Goal: Use online tool/utility: Utilize a website feature to perform a specific function

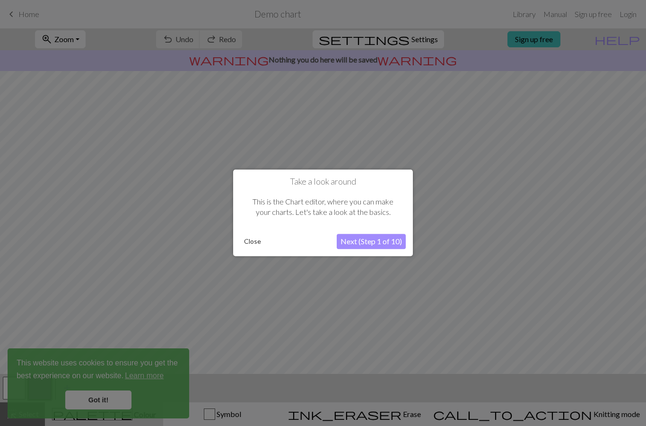
click at [364, 247] on button "Next (Step 1 of 10)" at bounding box center [371, 241] width 69 height 15
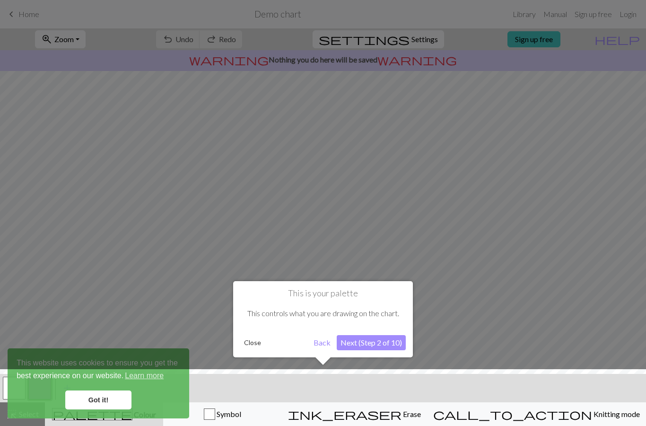
click at [374, 349] on button "Next (Step 2 of 10)" at bounding box center [371, 342] width 69 height 15
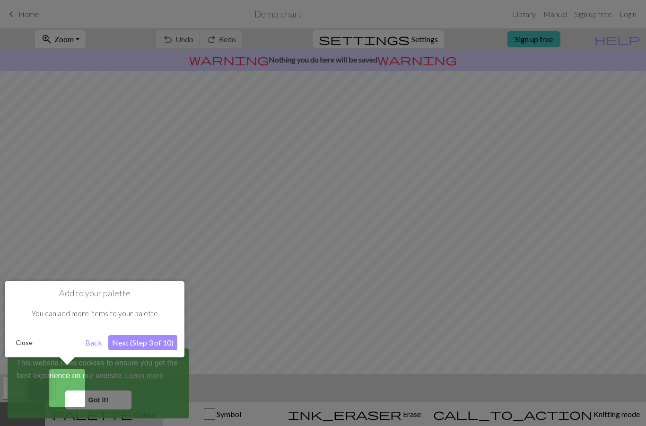
click at [146, 343] on button "Next (Step 3 of 10)" at bounding box center [142, 342] width 69 height 15
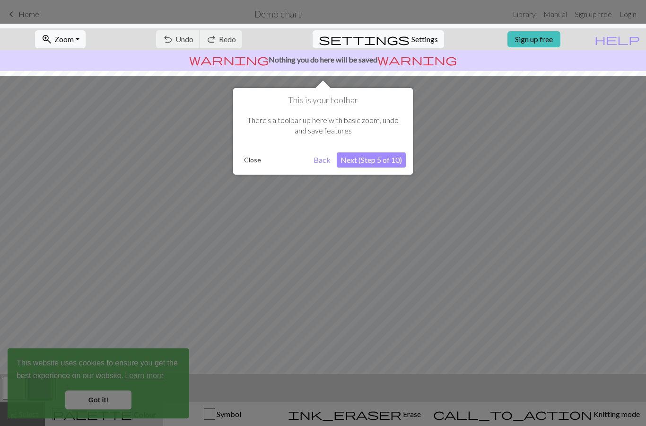
click at [255, 164] on button "Close" at bounding box center [252, 160] width 25 height 14
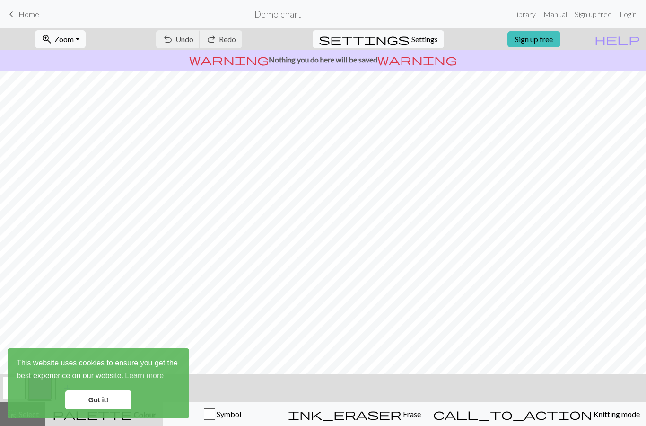
click at [110, 400] on link "Got it!" at bounding box center [98, 399] width 66 height 19
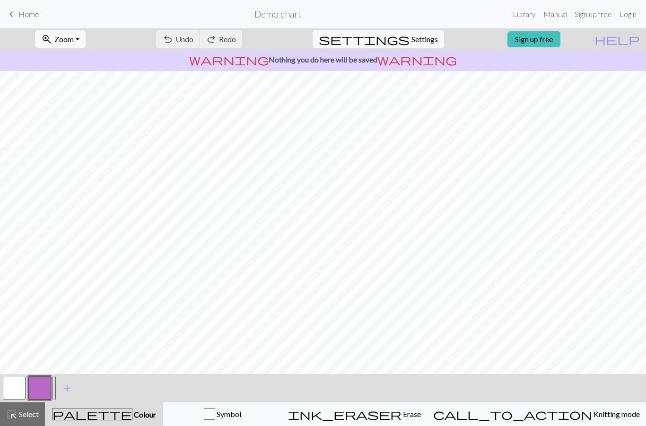
click at [23, 419] on div "highlight_alt Select Select" at bounding box center [22, 413] width 33 height 11
click at [26, 414] on span "Select" at bounding box center [28, 413] width 21 height 9
click at [431, 47] on button "settings Settings" at bounding box center [379, 39] width 132 height 18
select select "aran"
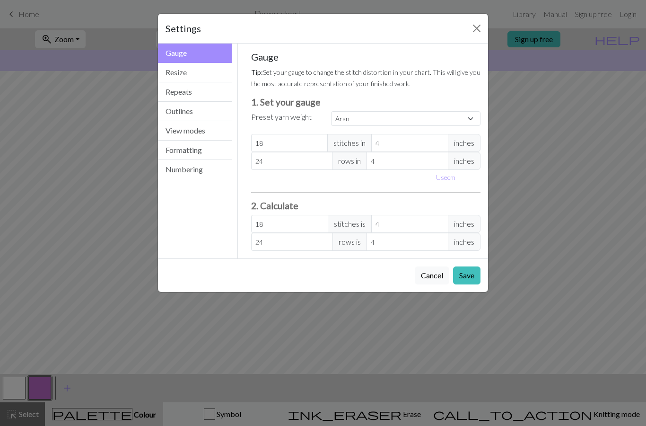
click at [117, 194] on div "Settings Gauge Gauge Resize Repeats Outlines View modes Formatting Numbering Ga…" at bounding box center [323, 213] width 646 height 426
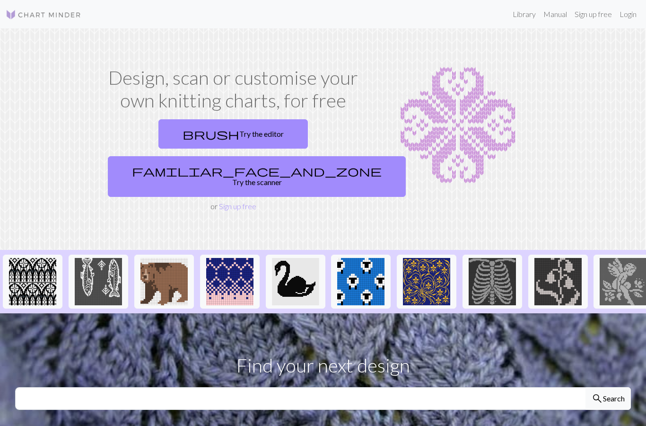
click at [332, 156] on link "familiar_face_and_zone Try the scanner" at bounding box center [257, 176] width 298 height 41
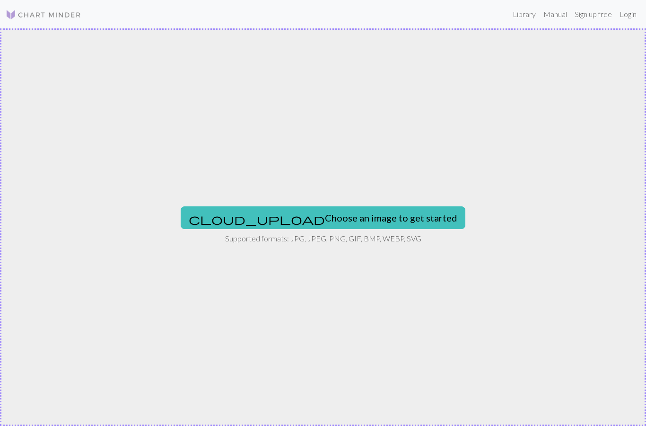
click at [327, 224] on button "cloud_upload Choose an image to get started" at bounding box center [323, 217] width 285 height 23
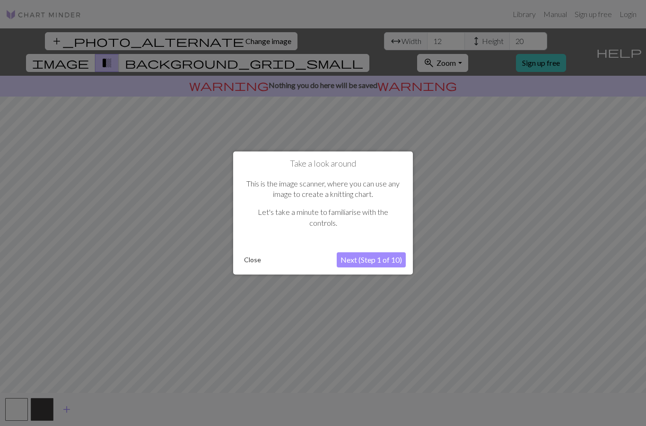
click at [254, 256] on button "Close" at bounding box center [252, 260] width 25 height 14
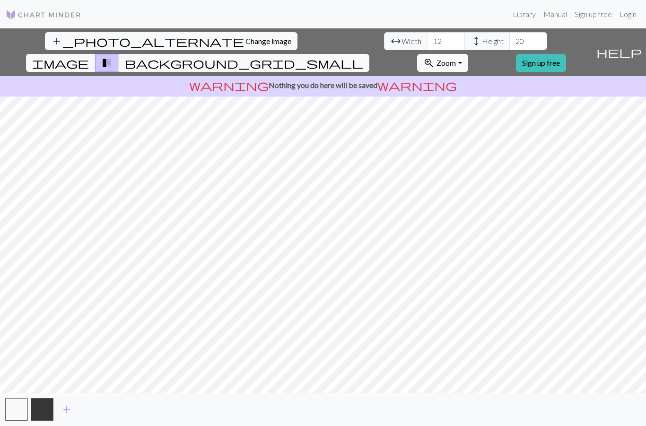
click at [363, 56] on span "background_grid_small" at bounding box center [244, 62] width 238 height 13
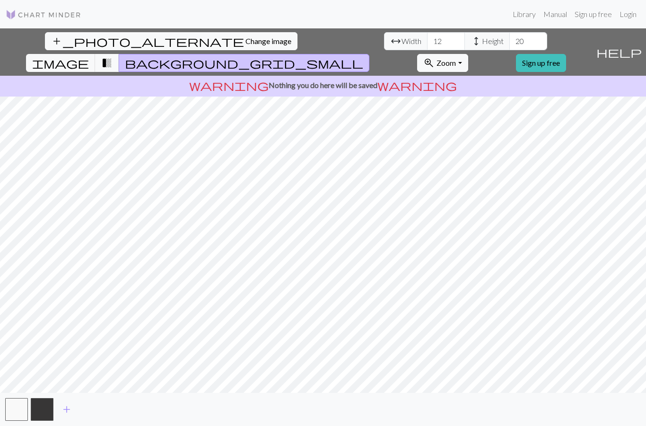
click at [113, 56] on span "transition_fade" at bounding box center [106, 62] width 11 height 13
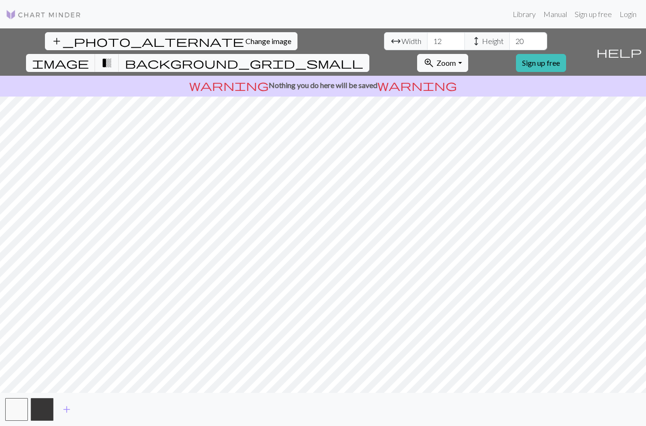
click at [89, 56] on span "image" at bounding box center [60, 62] width 57 height 13
click at [427, 45] on input "12" at bounding box center [446, 41] width 38 height 18
type input "1"
type input "2"
type input "22"
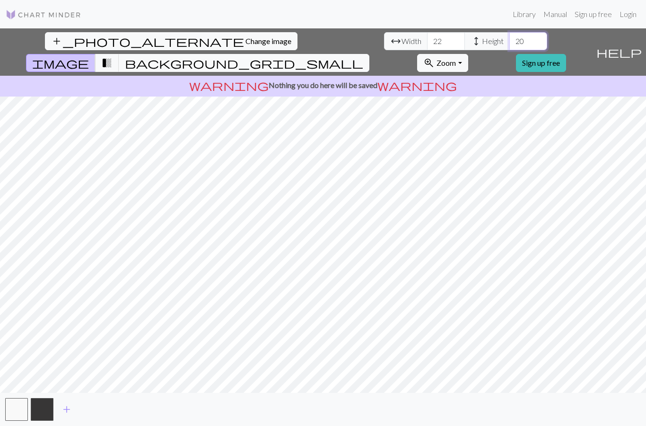
click at [510, 37] on input "20" at bounding box center [529, 41] width 38 height 18
type input "2"
type input "3"
type input "2"
type input "30"
